Goal: Find specific page/section: Find specific page/section

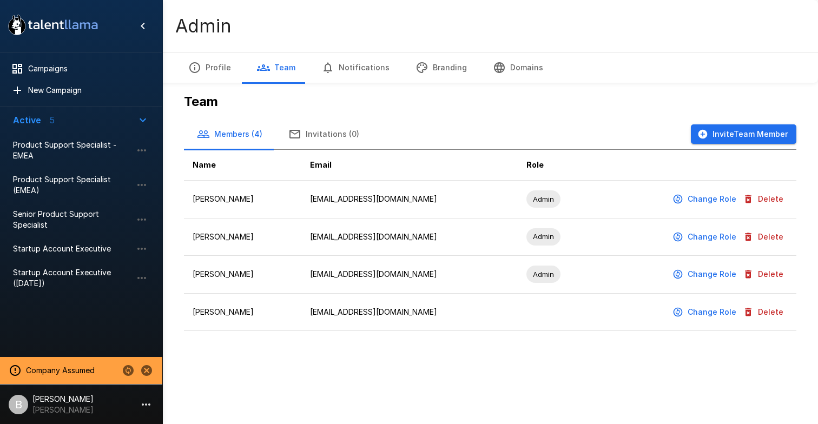
click at [675, 103] on h5 "Team" at bounding box center [490, 101] width 612 height 17
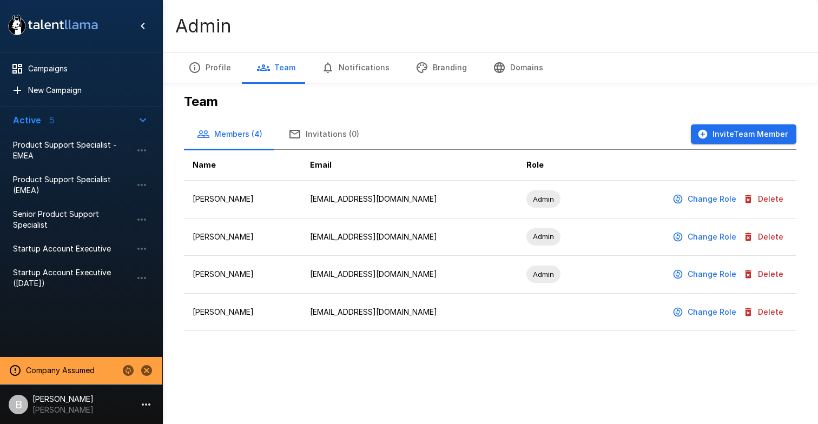
click at [675, 103] on h5 "Team" at bounding box center [490, 101] width 612 height 17
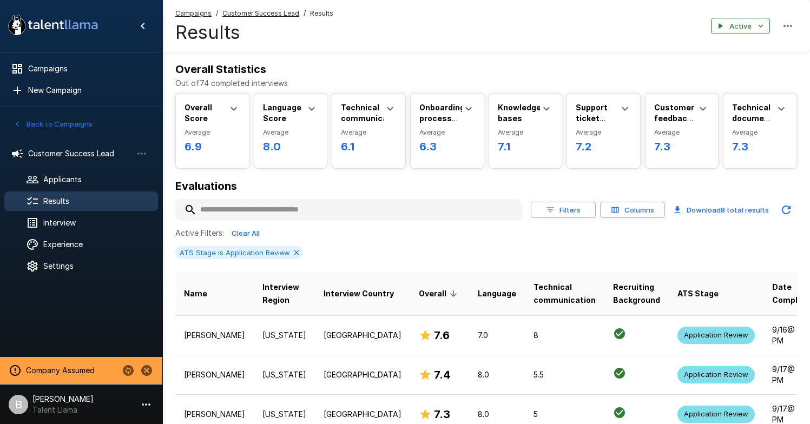
scroll to position [81, 0]
